Goal: Navigation & Orientation: Find specific page/section

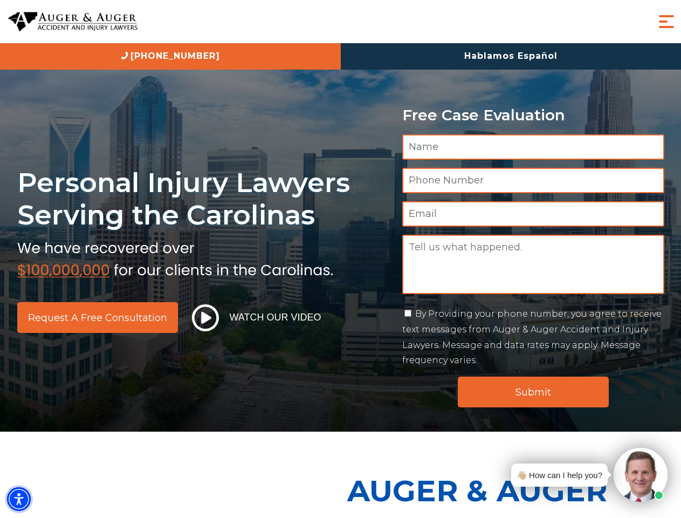
click at [19, 499] on img "Accessibility Menu" at bounding box center [19, 499] width 24 height 24
